Goal: Information Seeking & Learning: Learn about a topic

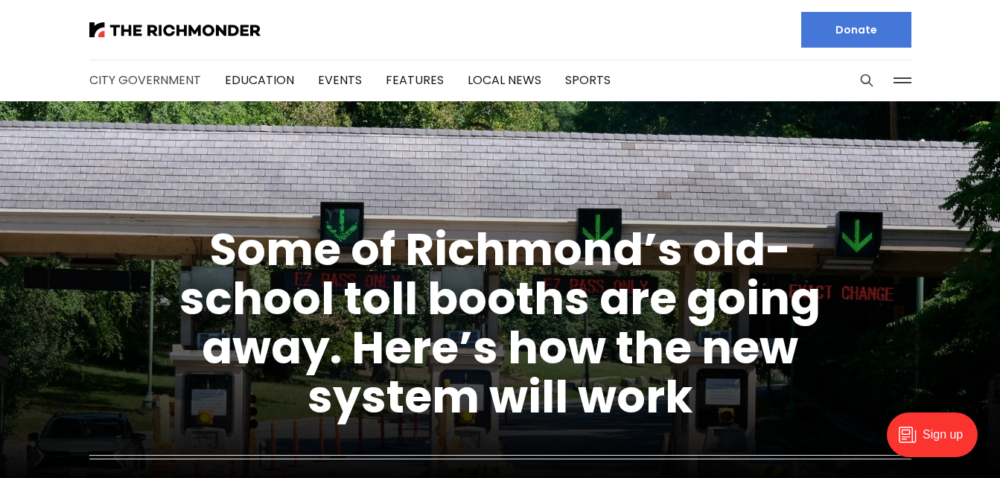
click at [151, 83] on link "City Government" at bounding box center [145, 79] width 112 height 17
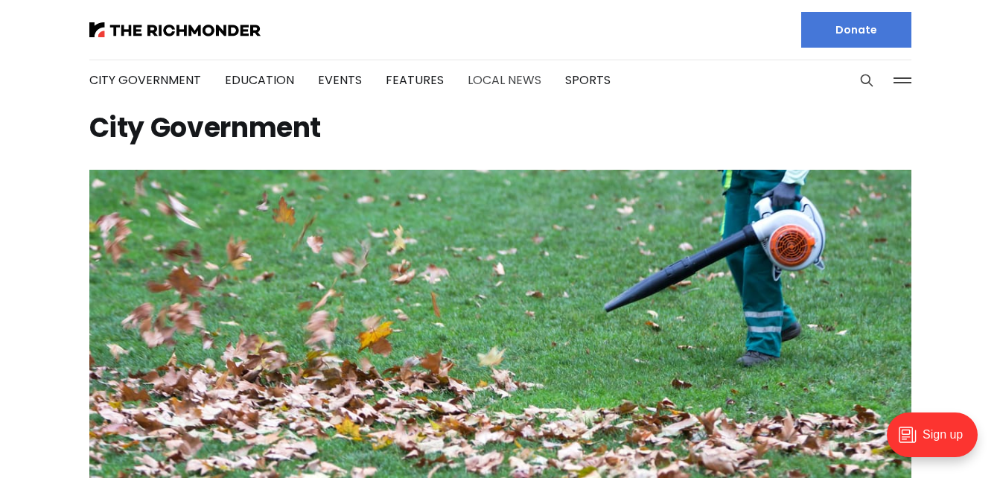
click at [506, 80] on link "Local News" at bounding box center [505, 79] width 74 height 17
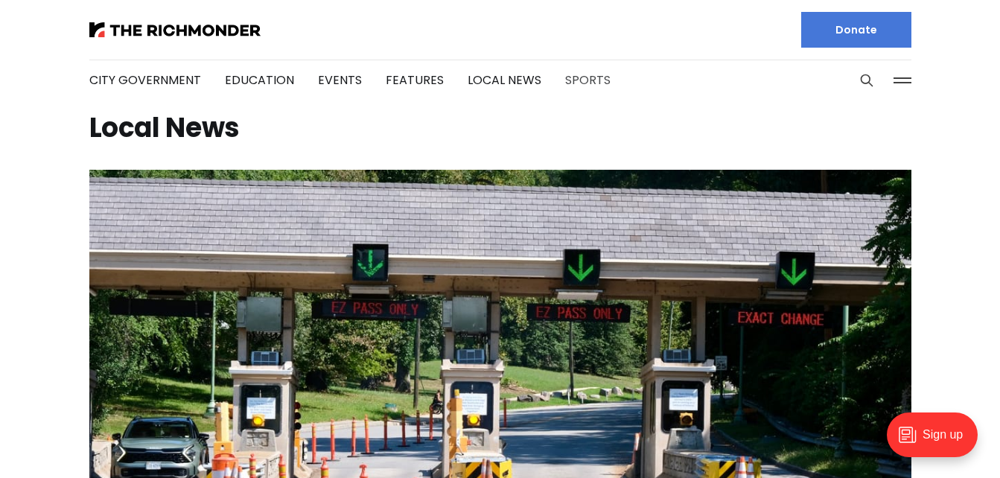
click at [583, 87] on link "Sports" at bounding box center [587, 79] width 45 height 17
